Goal: Task Accomplishment & Management: Manage account settings

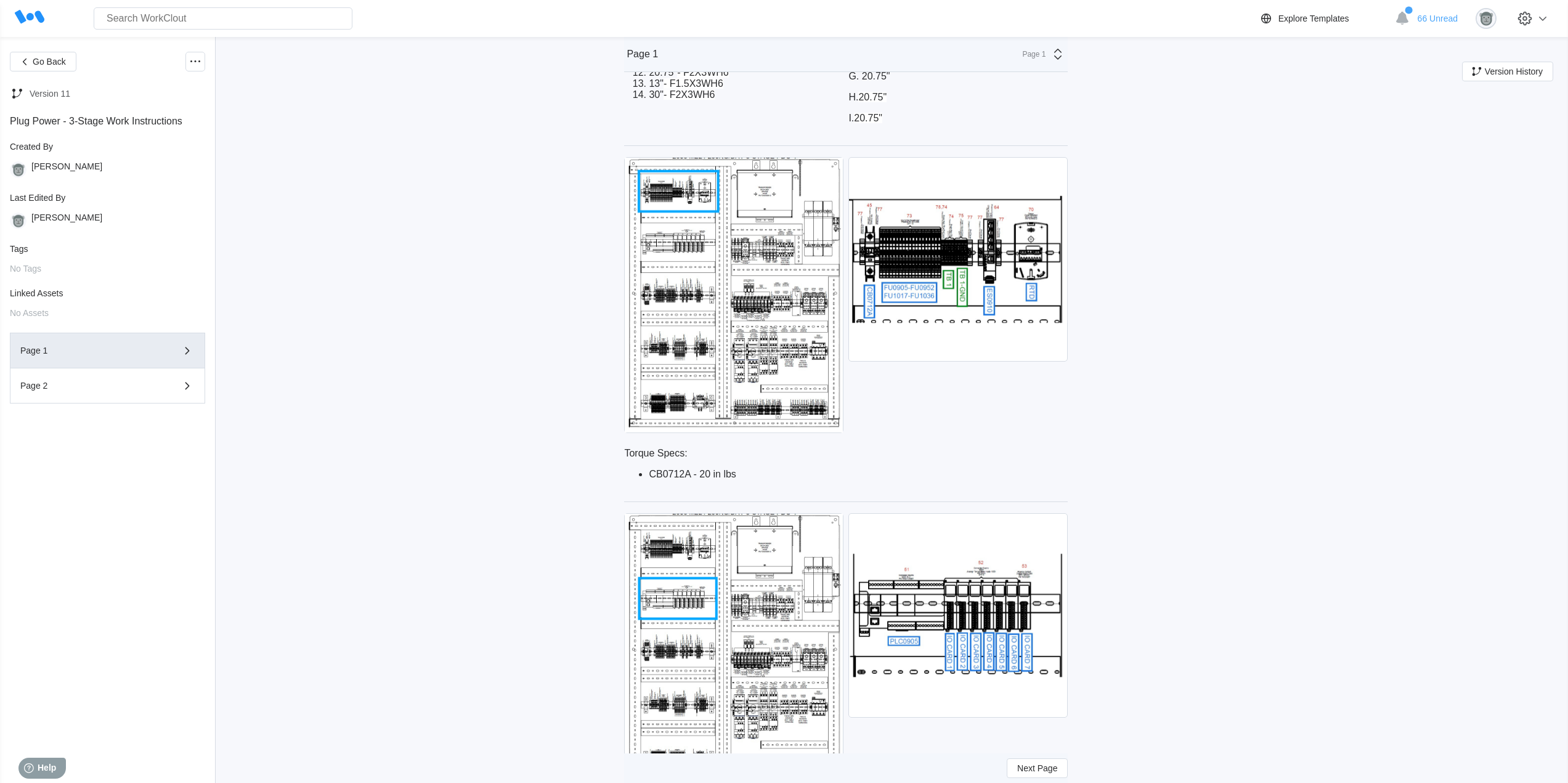
scroll to position [680, 0]
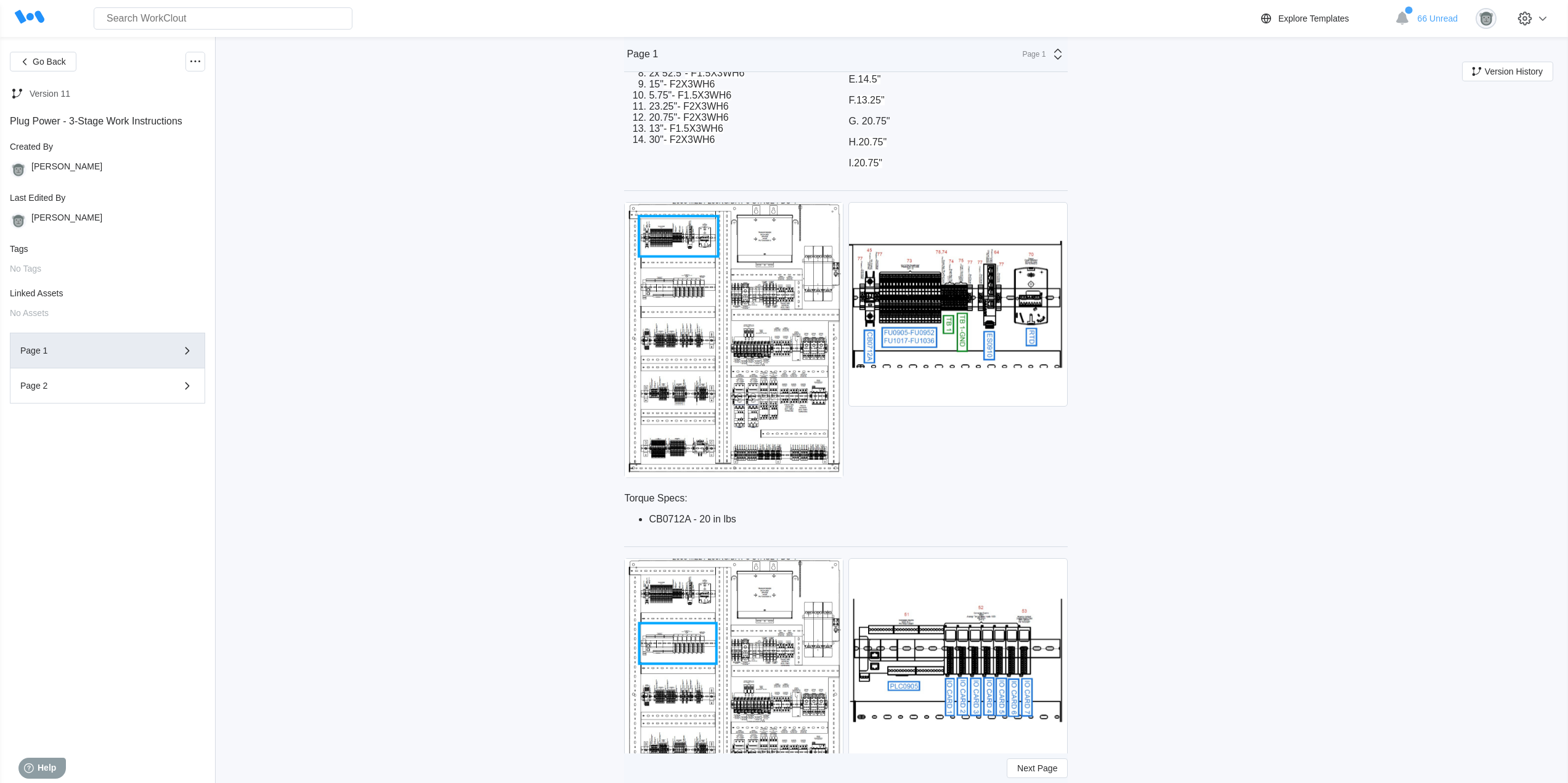
drag, startPoint x: 776, startPoint y: 498, endPoint x: 742, endPoint y: 522, distance: 41.6
click at [774, 499] on p "Torque Specs:" at bounding box center [845, 498] width 444 height 11
click at [739, 521] on li "CB0712A - 20 in lbs" at bounding box center [858, 519] width 419 height 11
drag, startPoint x: 740, startPoint y: 520, endPoint x: 644, endPoint y: 502, distance: 97.7
click at [644, 502] on div "Torque Specs: CB0712A - 20 in lbs" at bounding box center [845, 509] width 444 height 32
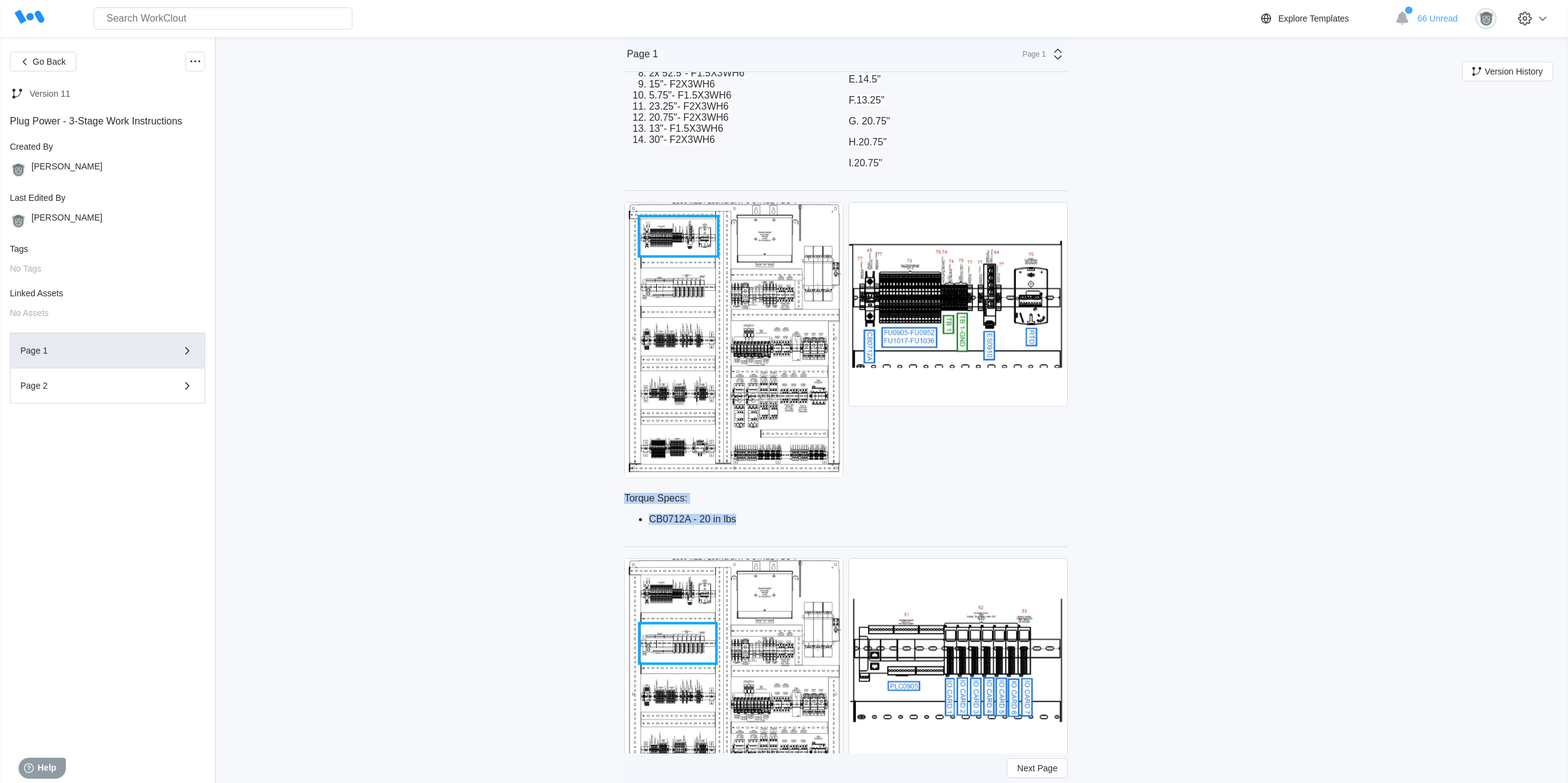
copy div "Torque Specs: CB0712A - 20 in lbs"
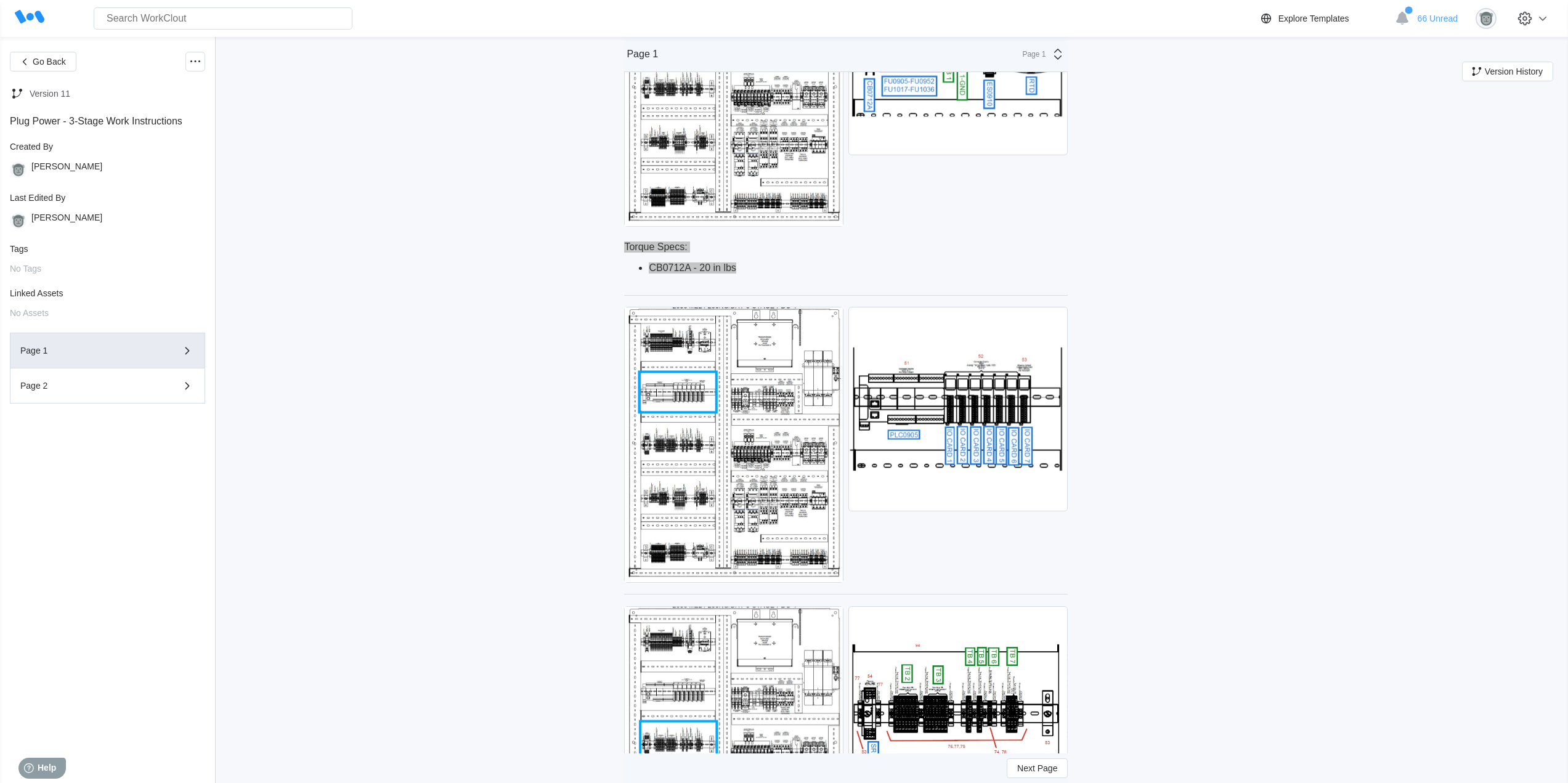
scroll to position [989, 0]
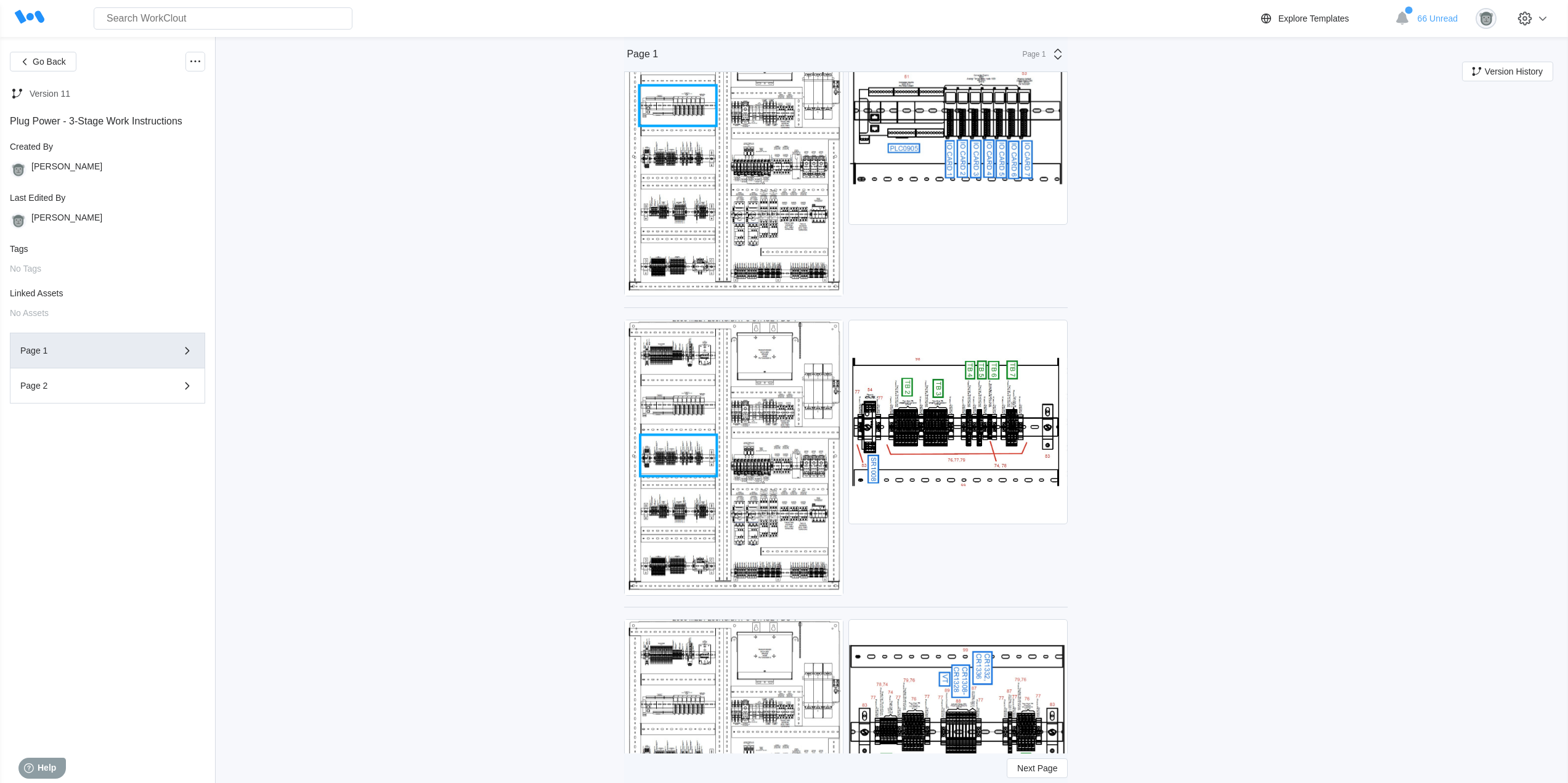
scroll to position [1503, 0]
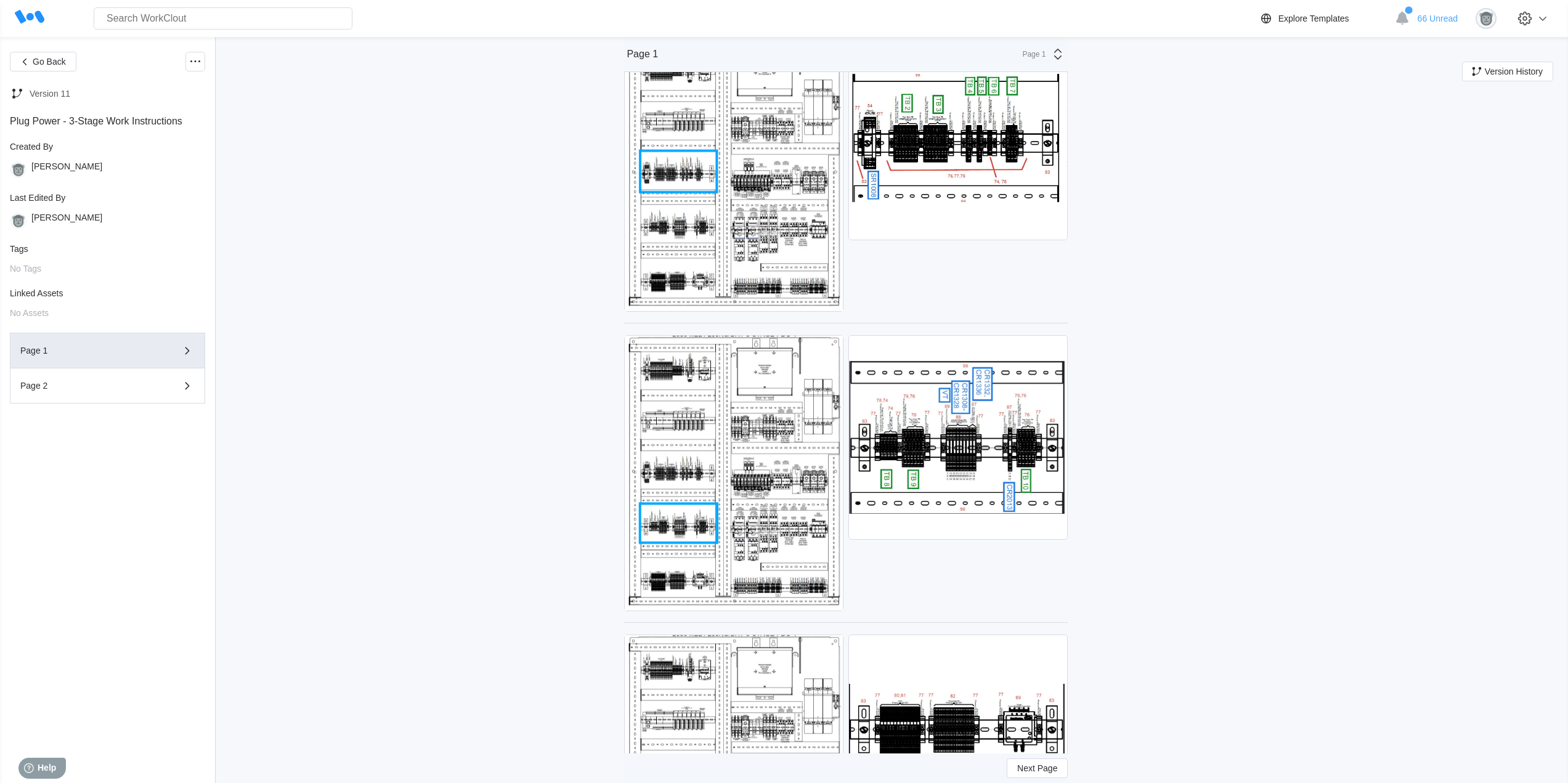
click at [1317, 412] on div "Go Back Version 11 Plug Power - 3-Stage Work Instructions Created By [PERSON_NA…" at bounding box center [784, 532] width 1568 height 3995
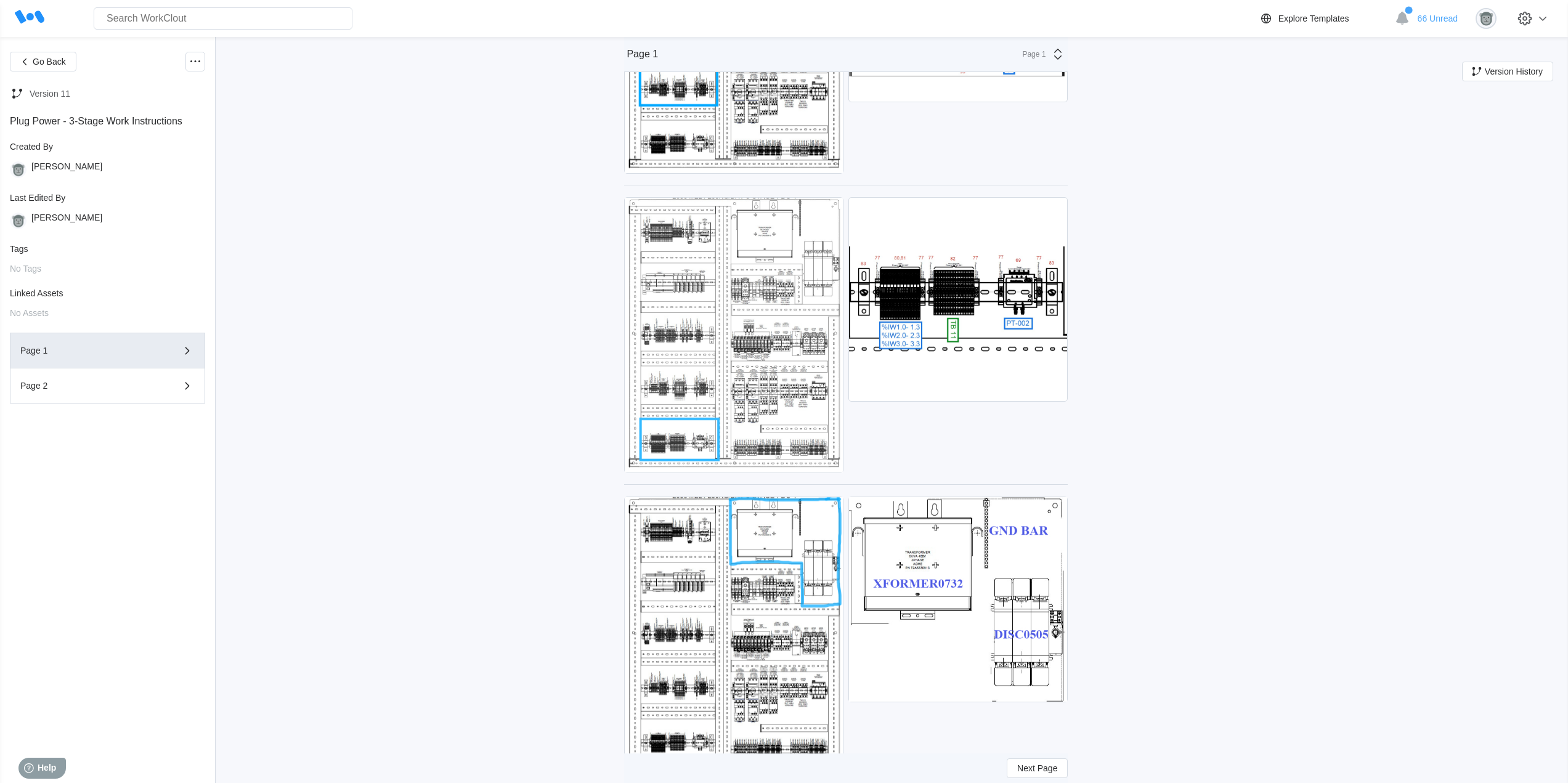
scroll to position [1913, 0]
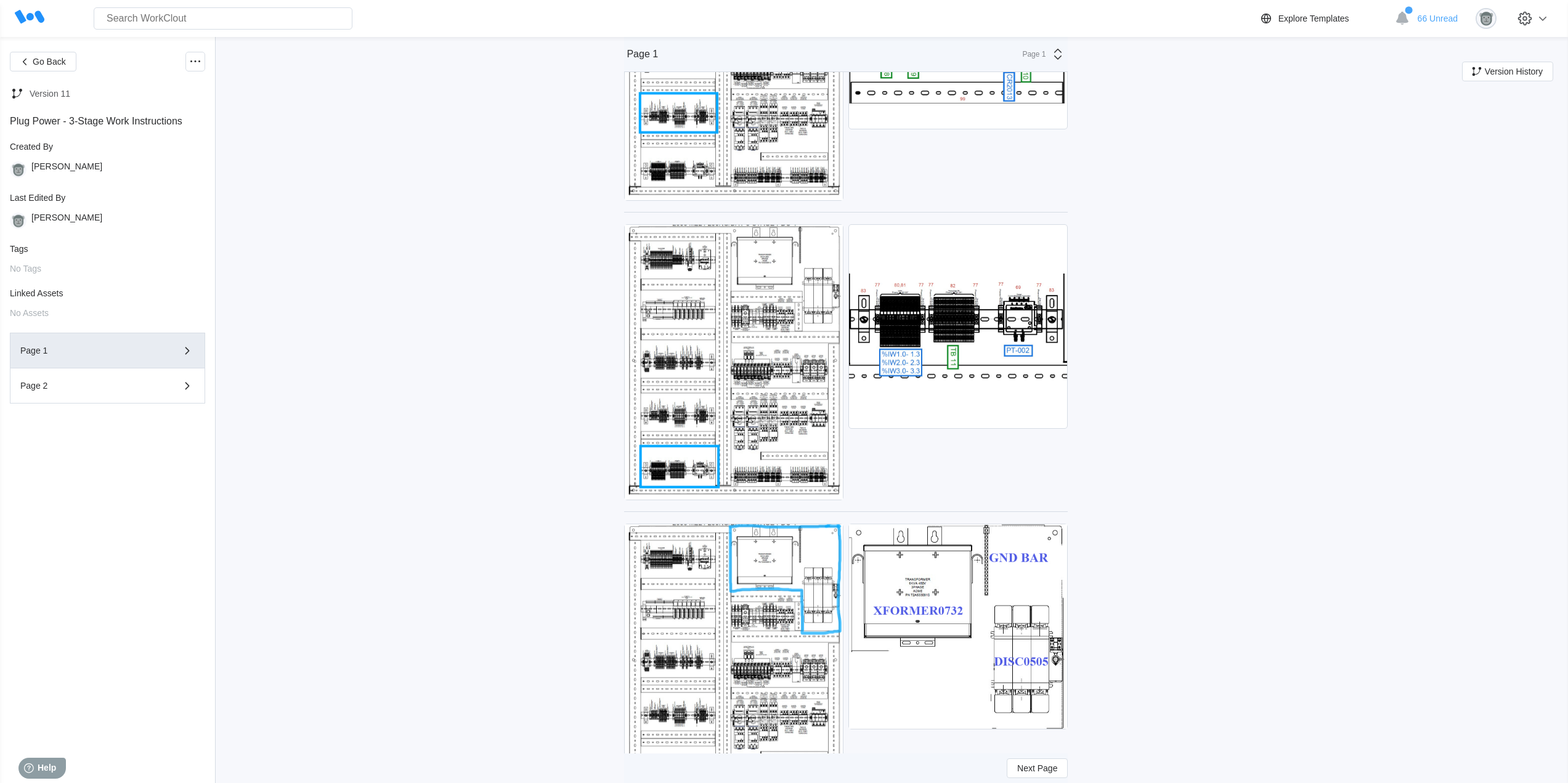
click at [1359, 504] on div "Go Back Version 11 Plug Power - 3-Stage Work Instructions Created By [PERSON_NA…" at bounding box center [784, 121] width 1568 height 3995
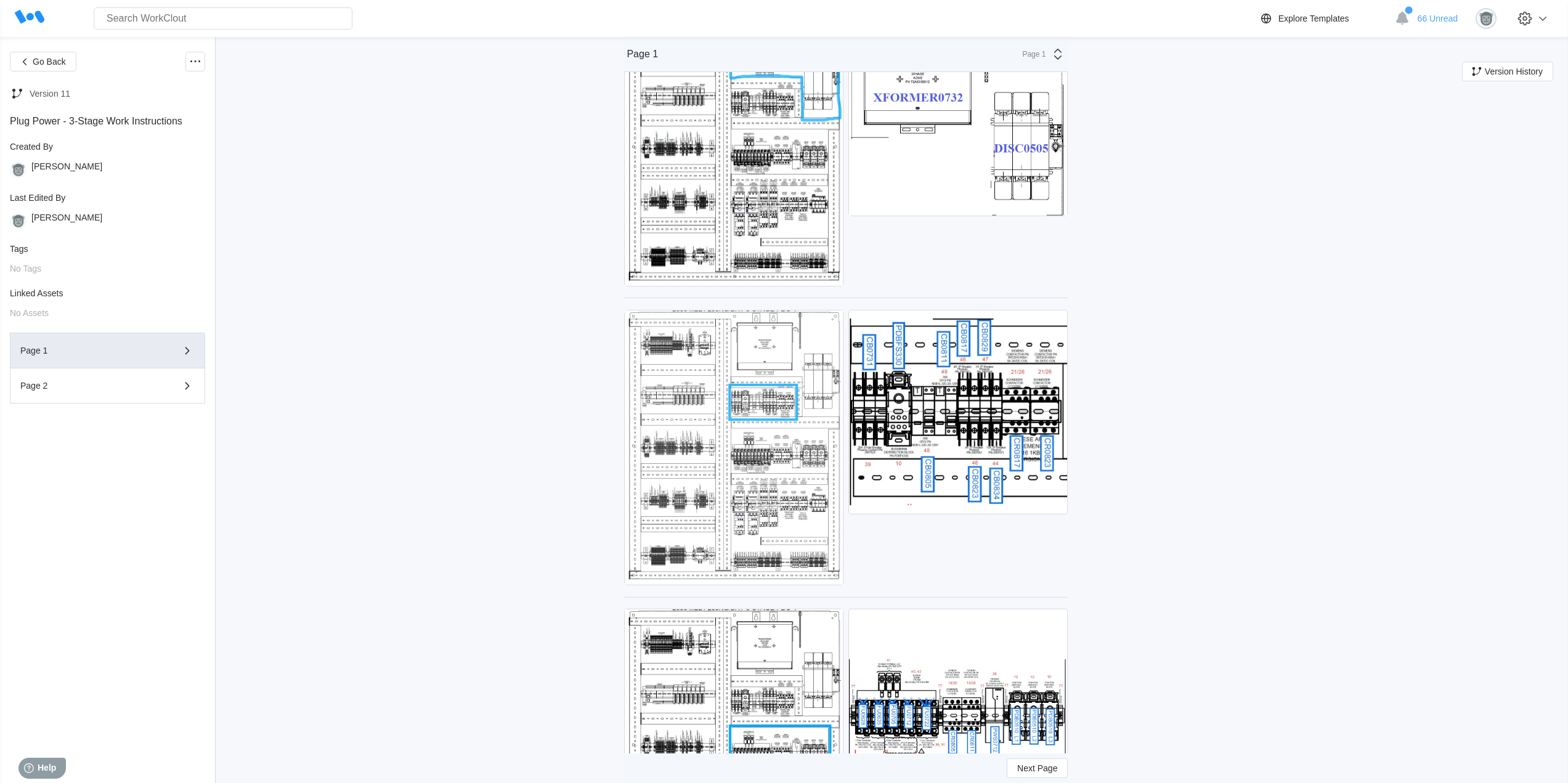
scroll to position [2427, 0]
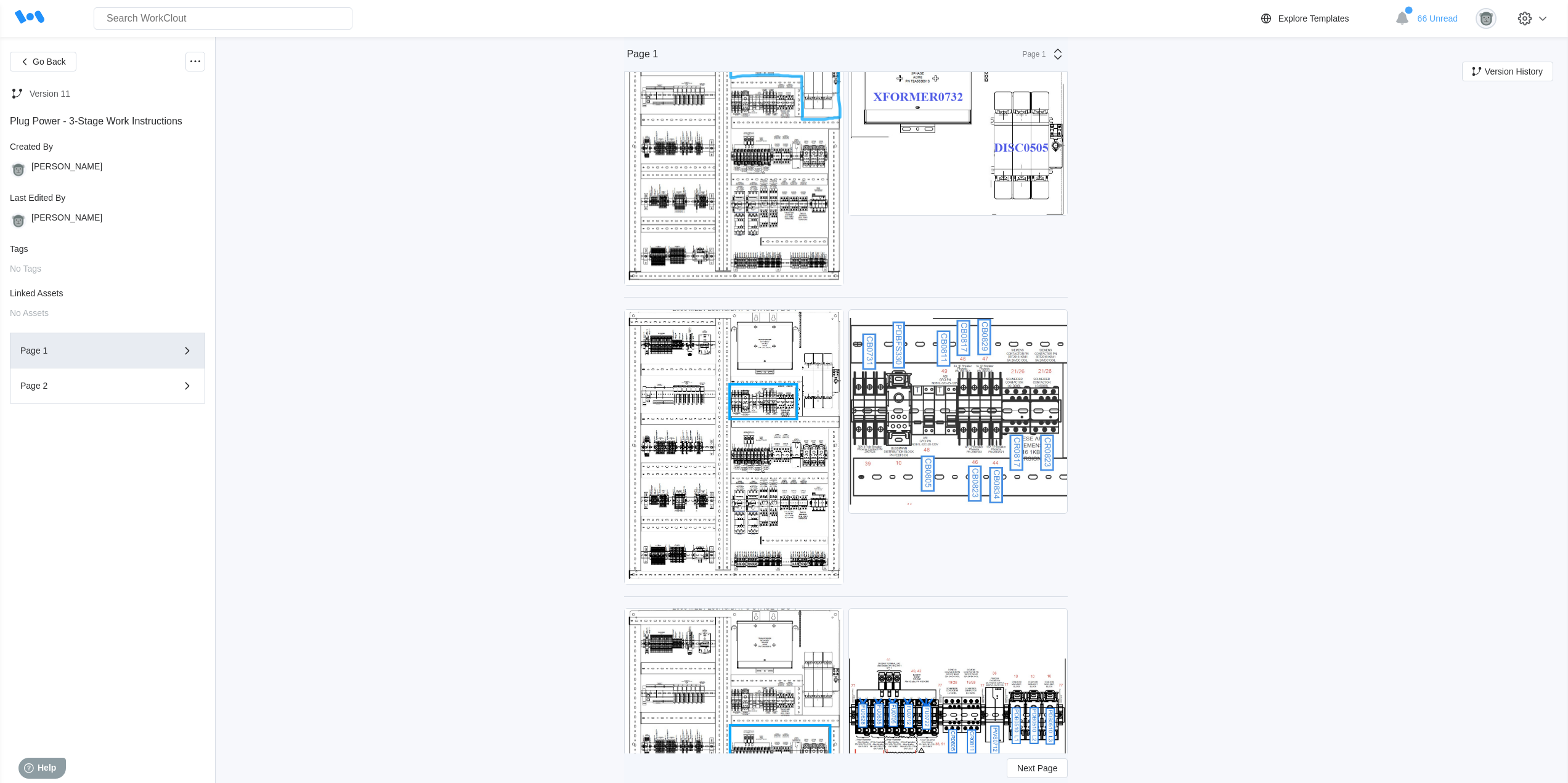
click at [993, 386] on img at bounding box center [958, 411] width 218 height 203
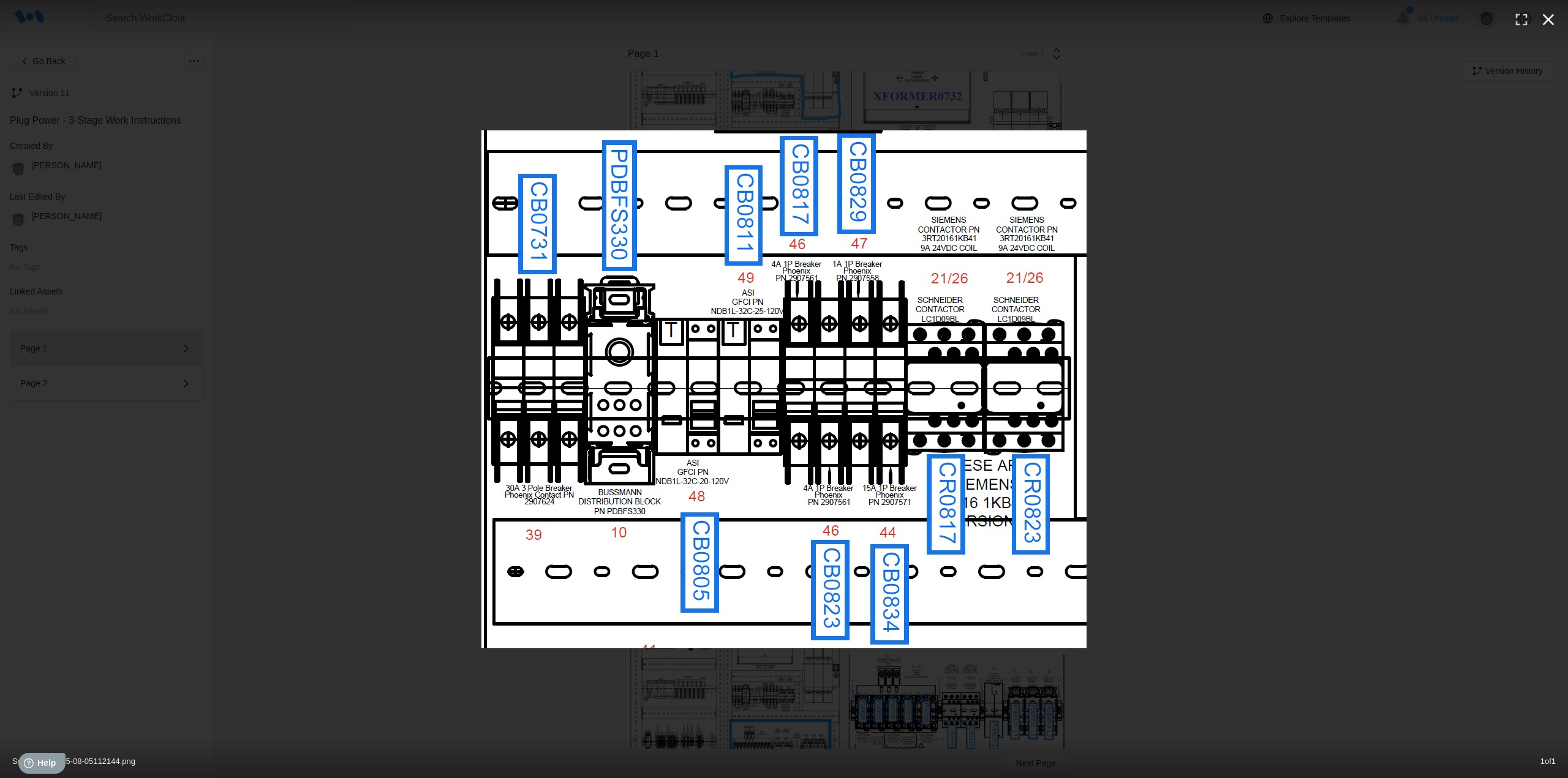
click at [1549, 18] on icon "button" at bounding box center [1549, 20] width 11 height 11
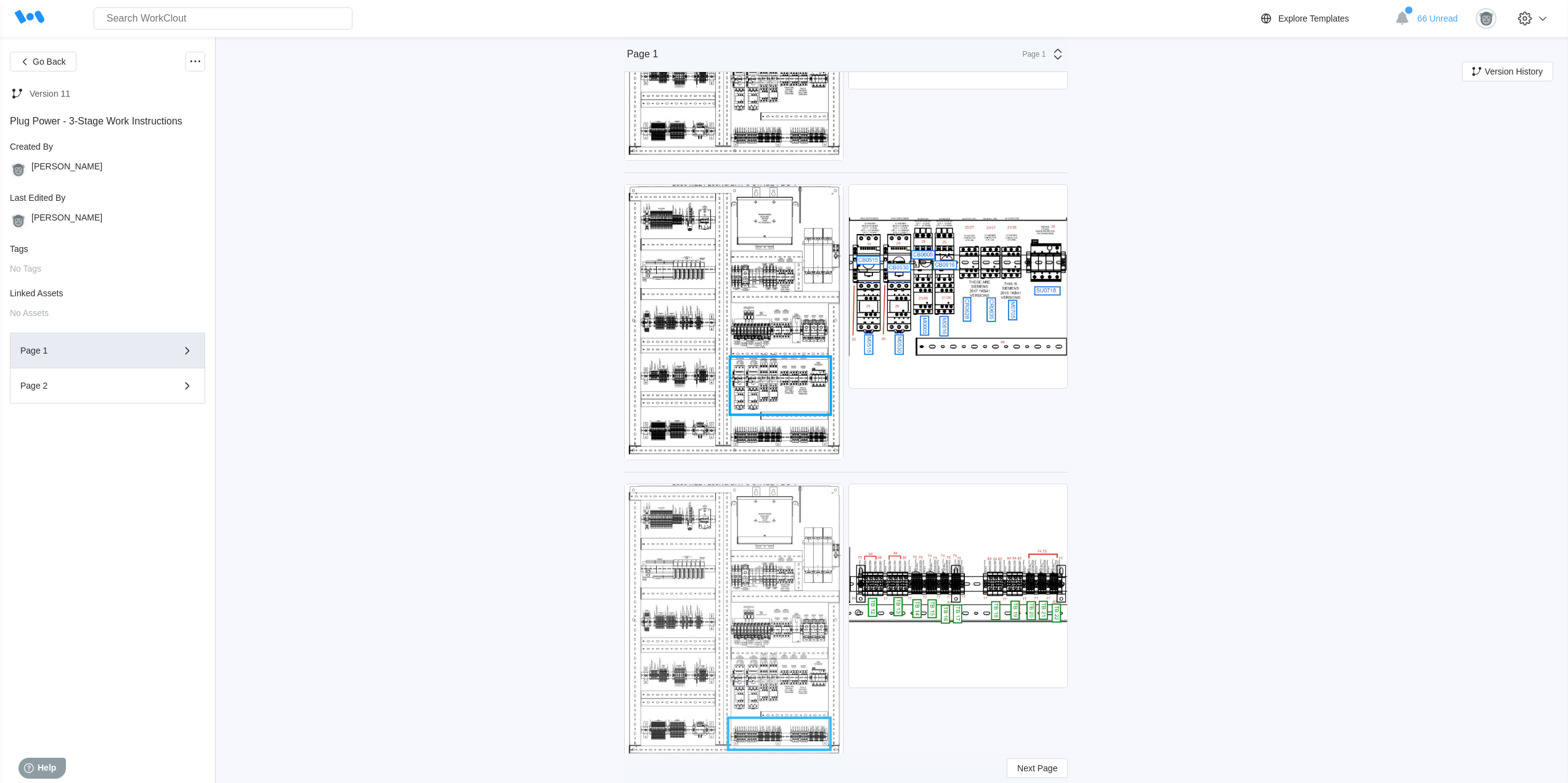
scroll to position [3249, 0]
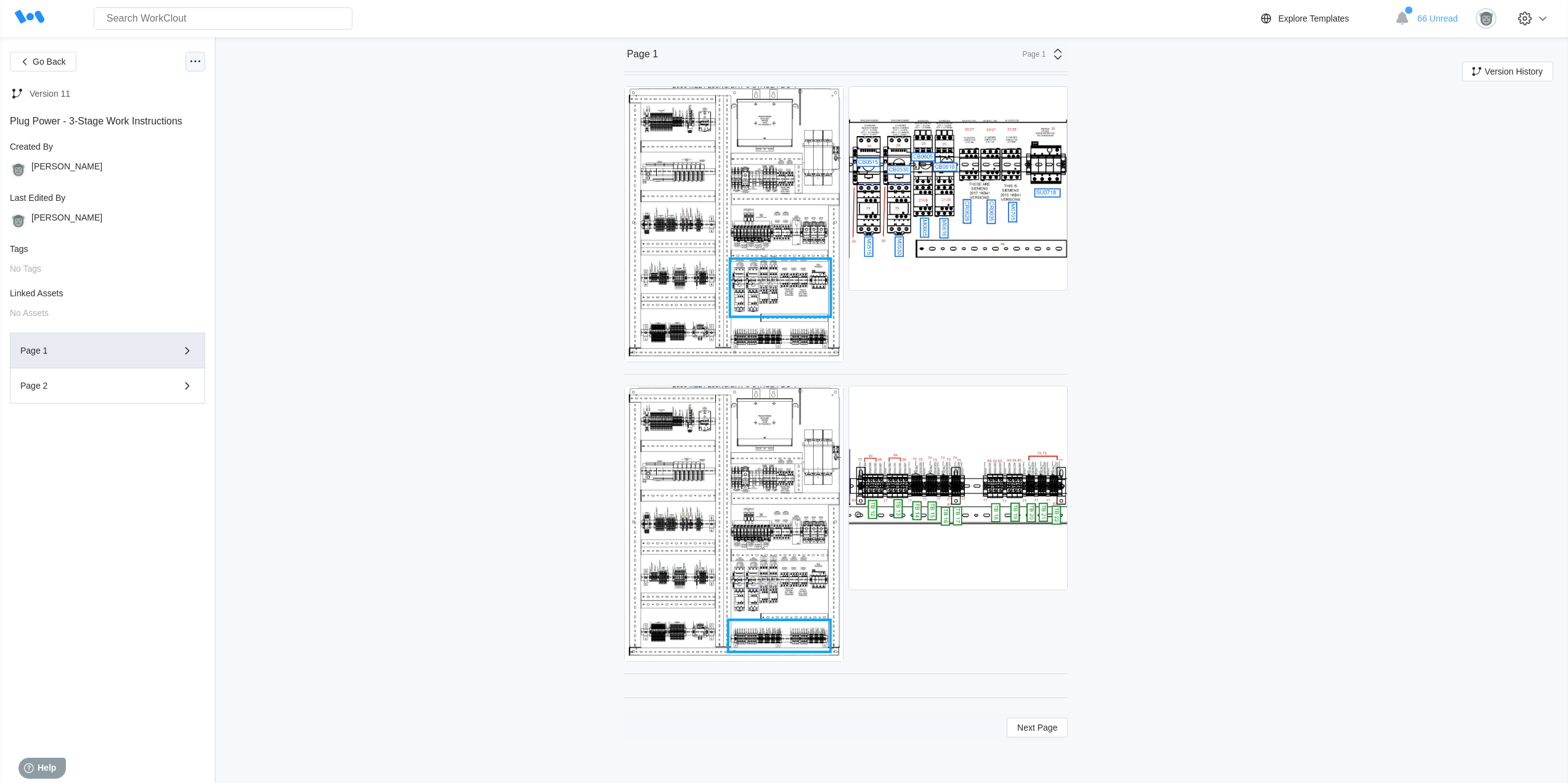
click at [197, 62] on icon at bounding box center [195, 62] width 15 height 15
click at [154, 181] on div "Delete Document" at bounding box center [140, 180] width 67 height 10
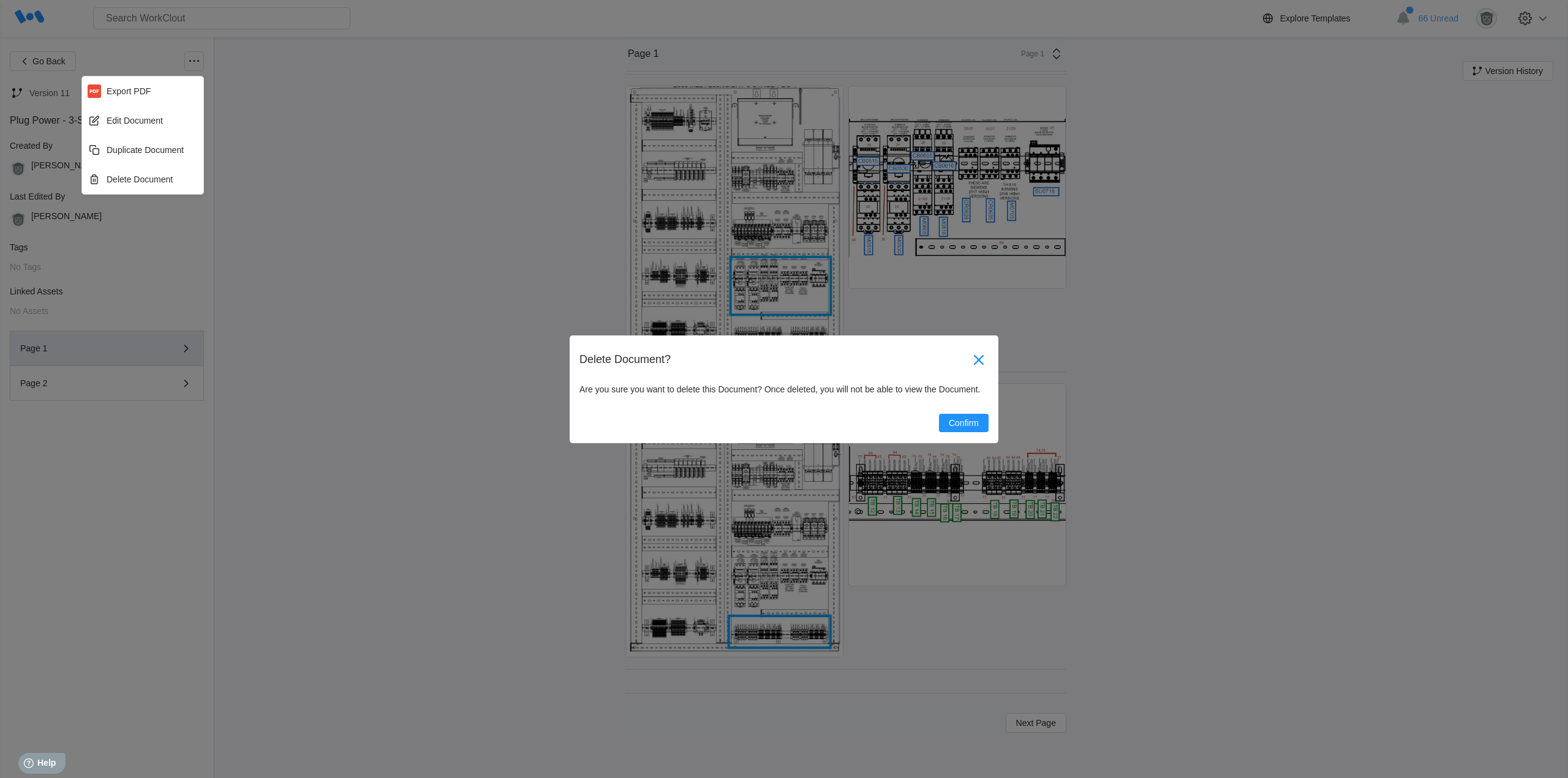
click at [980, 352] on icon at bounding box center [979, 360] width 20 height 20
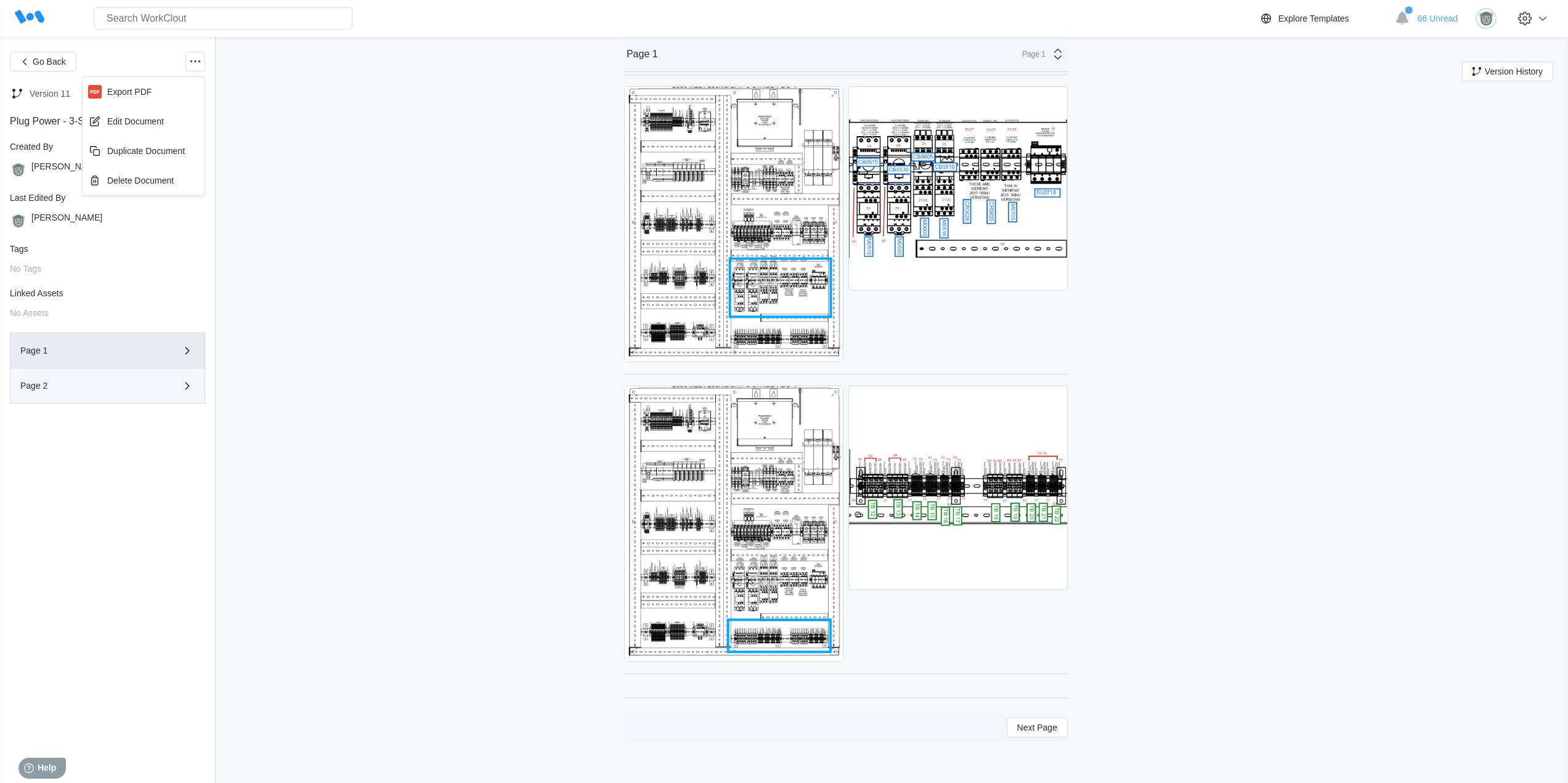
click at [93, 393] on div "Page 2" at bounding box center [108, 386] width 174 height 15
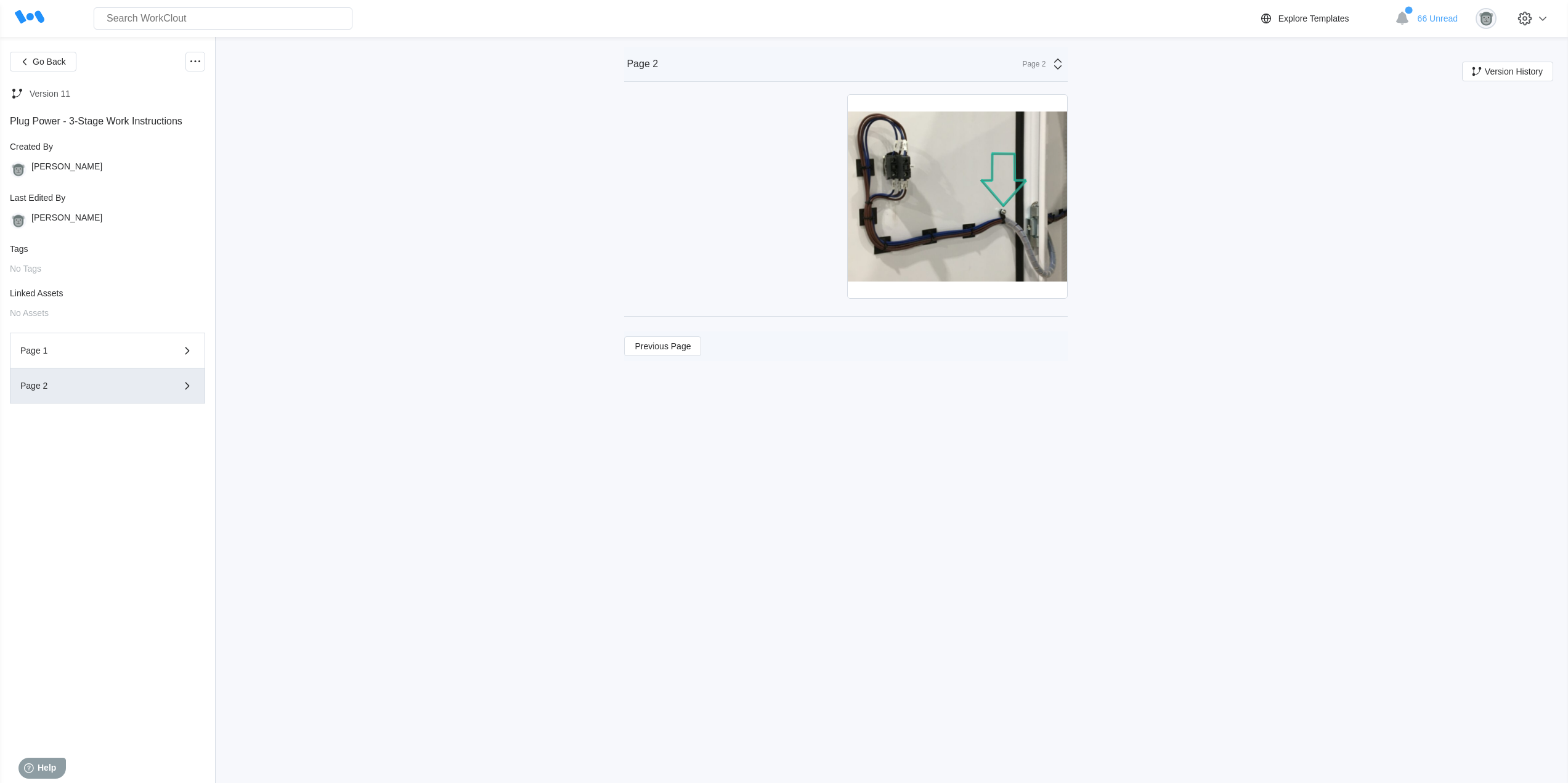
scroll to position [0, 0]
click at [194, 64] on icon at bounding box center [195, 62] width 15 height 15
click at [161, 179] on div "Delete Document" at bounding box center [140, 180] width 67 height 10
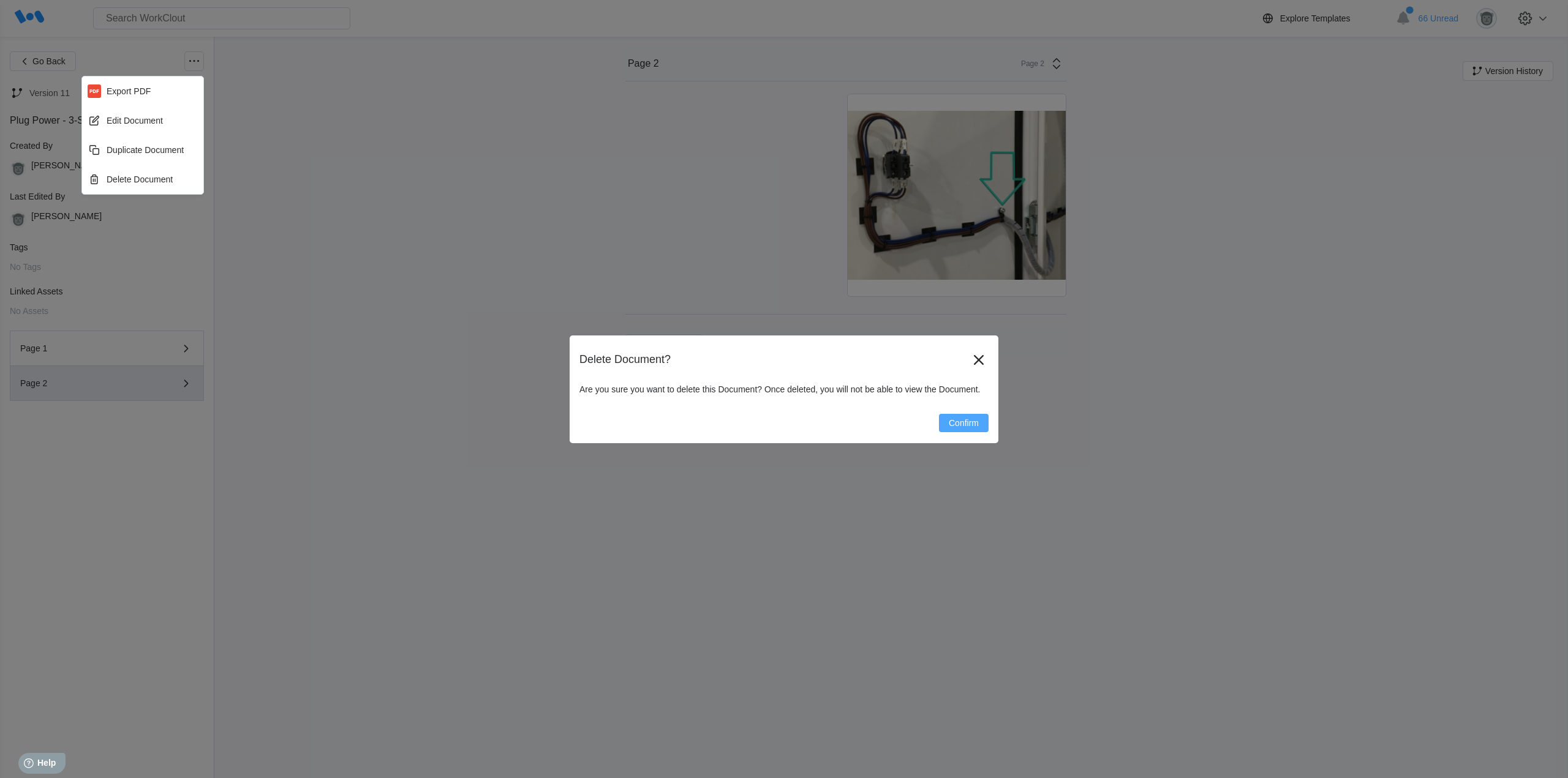
click at [962, 425] on span "Confirm" at bounding box center [964, 423] width 30 height 8
